Goal: Find specific page/section: Find specific page/section

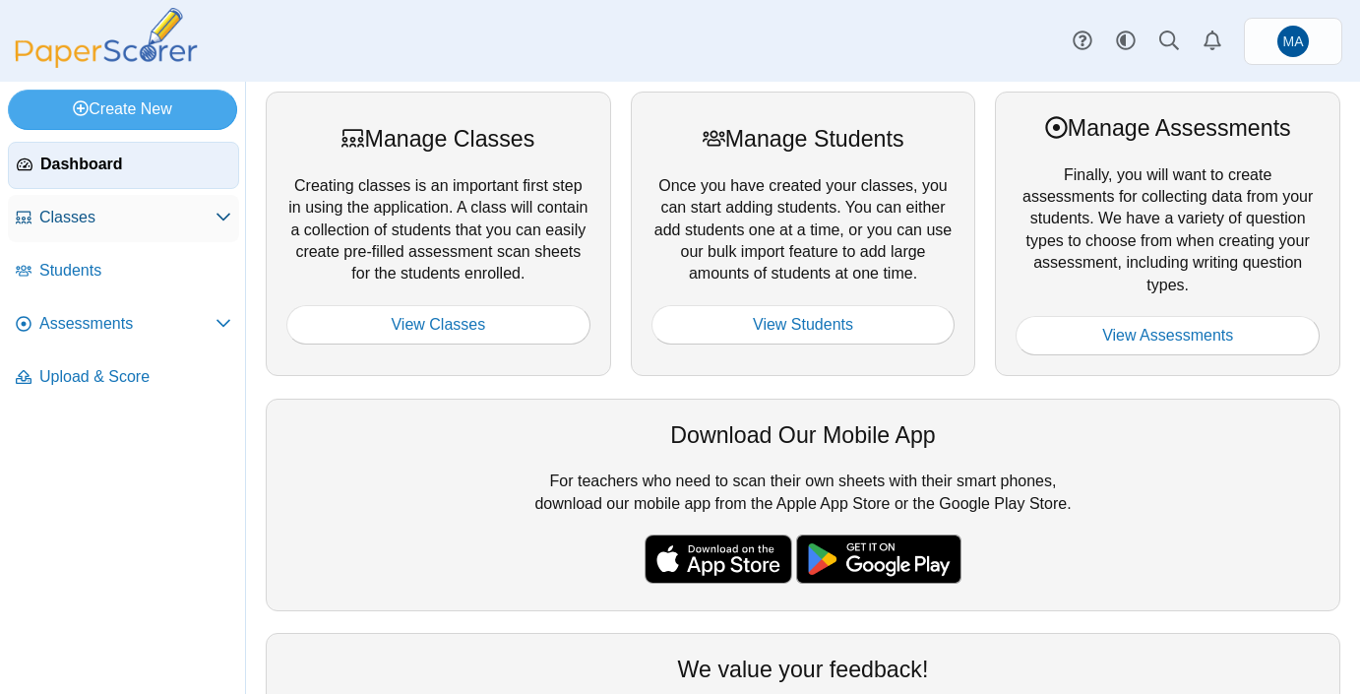
click at [116, 215] on span "Classes" at bounding box center [127, 218] width 176 height 22
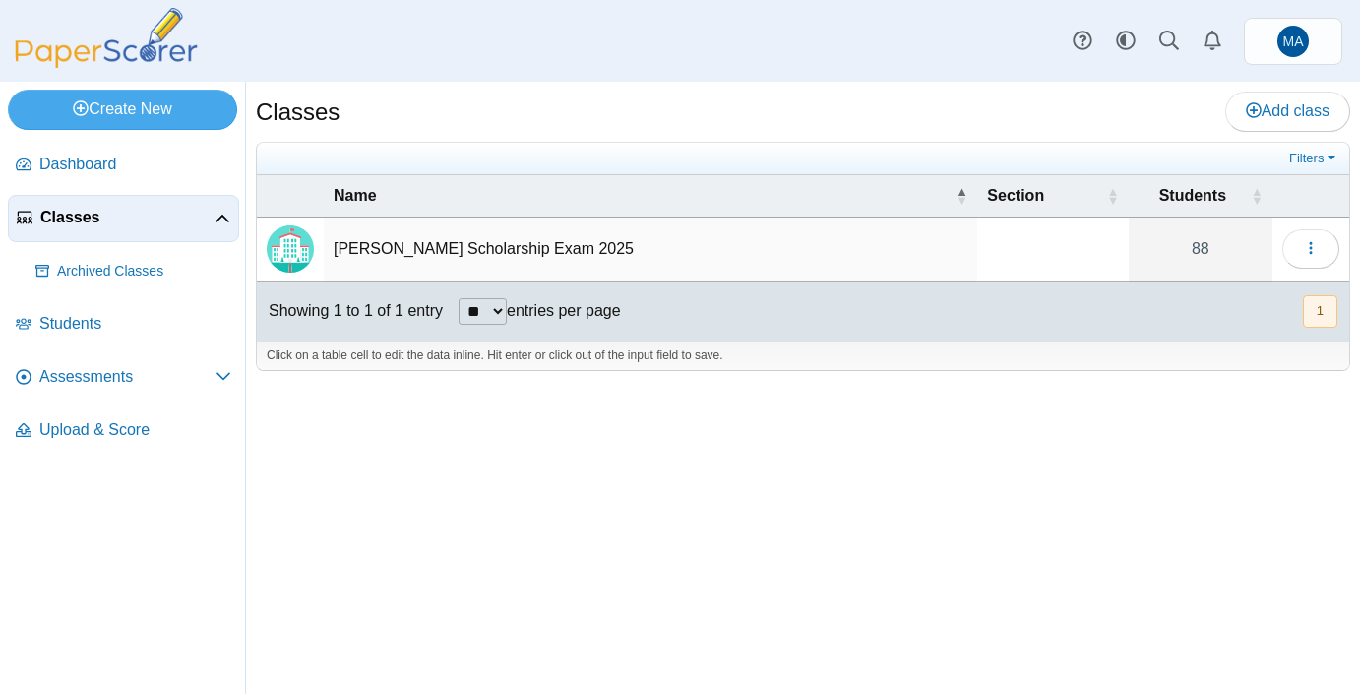
click at [426, 256] on td "Butler Scholarship Exam 2025" at bounding box center [650, 249] width 653 height 64
click at [864, 412] on div "Classes Add class Filters 88" at bounding box center [803, 388] width 1114 height 612
click at [1319, 250] on button "button" at bounding box center [1310, 248] width 57 height 39
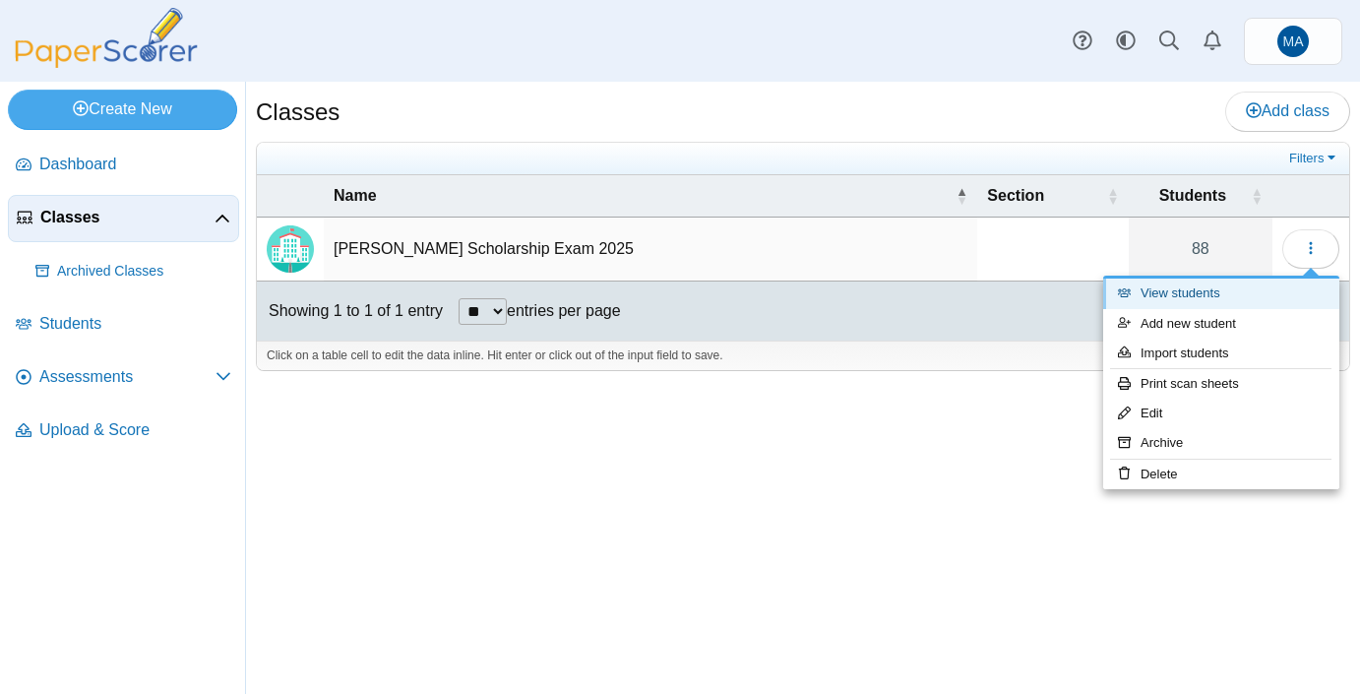
click at [1216, 293] on link "View students" at bounding box center [1221, 293] width 236 height 30
